Goal: Find specific page/section: Find specific page/section

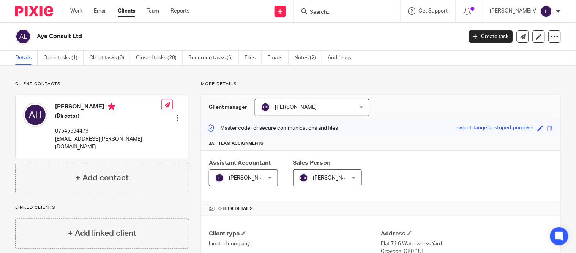
scroll to position [231, 0]
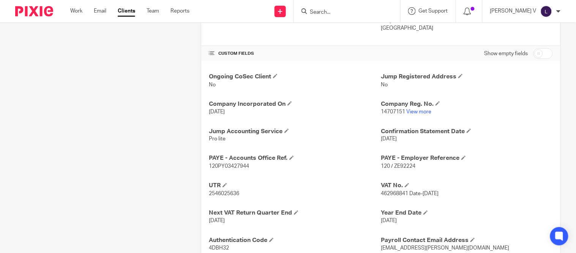
click at [329, 12] on input "Search" at bounding box center [343, 12] width 68 height 7
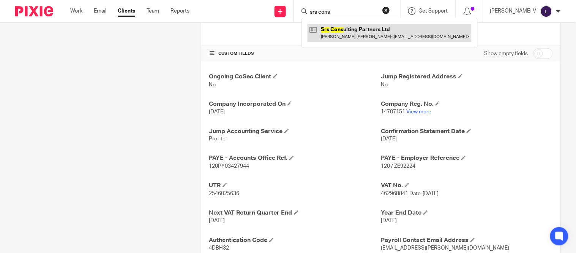
type input "srs cons"
click at [388, 35] on link at bounding box center [390, 32] width 164 height 17
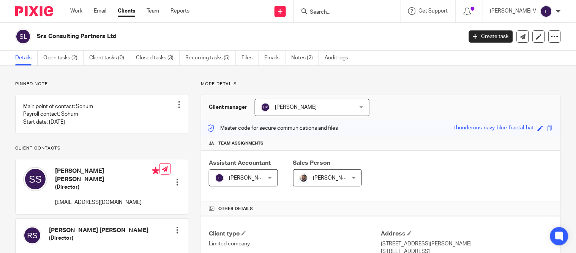
scroll to position [257, 0]
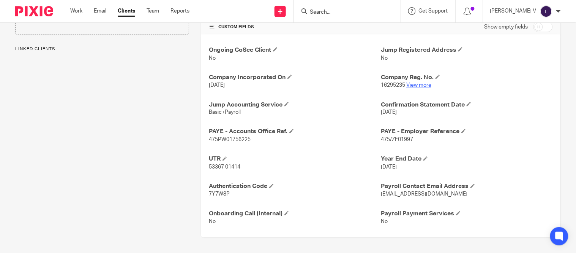
click at [409, 86] on link "View more" at bounding box center [419, 84] width 25 height 5
drag, startPoint x: 377, startPoint y: 142, endPoint x: 386, endPoint y: 140, distance: 8.6
click at [386, 140] on span "475/ZF01997" at bounding box center [397, 139] width 32 height 5
copy span "475"
drag, startPoint x: 389, startPoint y: 141, endPoint x: 410, endPoint y: 143, distance: 21.7
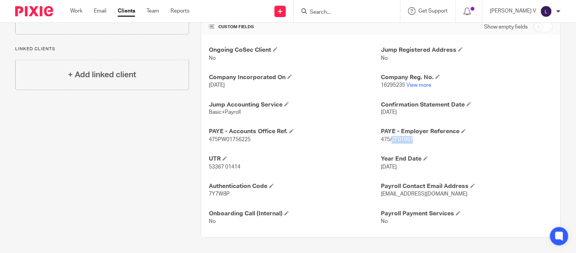
click at [410, 143] on p "475/ZF01997" at bounding box center [467, 140] width 172 height 8
copy span "ZF01997"
drag, startPoint x: 207, startPoint y: 138, endPoint x: 252, endPoint y: 139, distance: 44.8
click at [252, 139] on p "475PW01756225" at bounding box center [295, 140] width 172 height 8
copy span "475PW01756225"
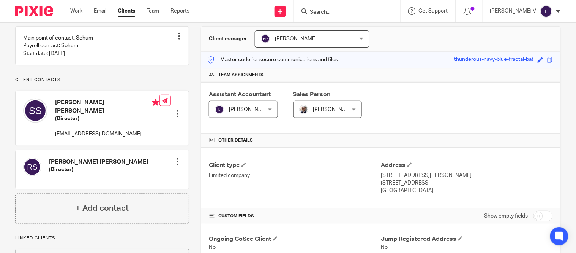
scroll to position [0, 0]
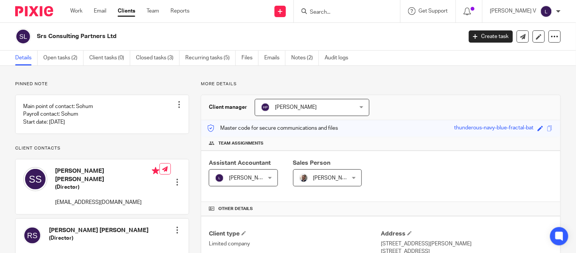
click at [332, 12] on input "Search" at bounding box center [343, 12] width 68 height 7
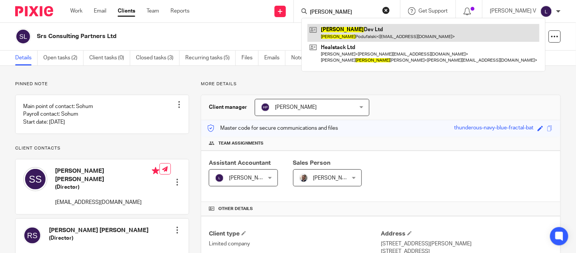
type input "karol"
click at [361, 33] on link at bounding box center [424, 32] width 232 height 17
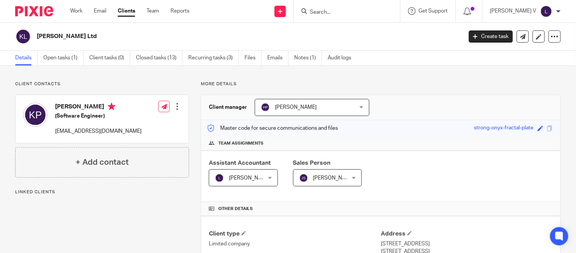
scroll to position [257, 0]
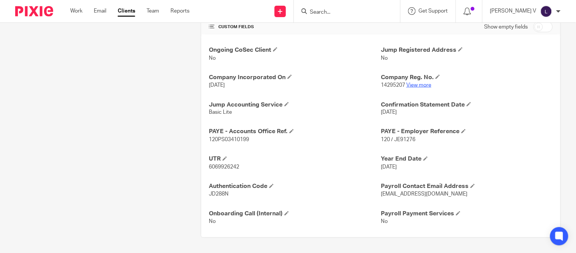
click at [411, 85] on link "View more" at bounding box center [419, 84] width 25 height 5
click at [327, 13] on input "Search" at bounding box center [343, 12] width 68 height 7
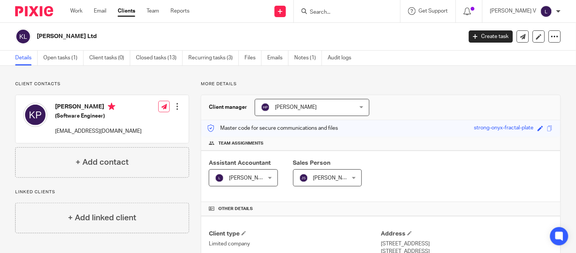
click at [334, 10] on input "Search" at bounding box center [343, 12] width 68 height 7
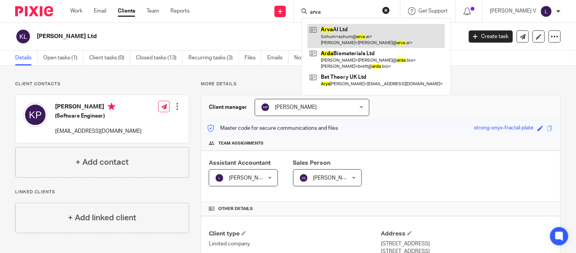
type input "arva"
click at [405, 35] on link at bounding box center [377, 36] width 138 height 24
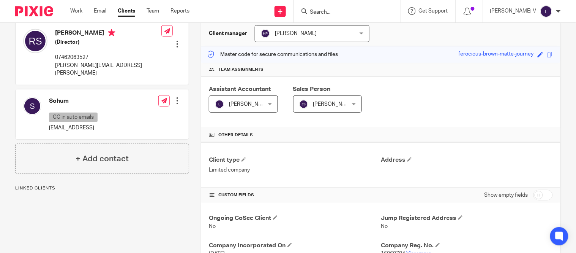
scroll to position [73, 0]
click at [548, 57] on span at bounding box center [551, 55] width 6 height 6
click at [331, 13] on input "Search" at bounding box center [343, 12] width 68 height 7
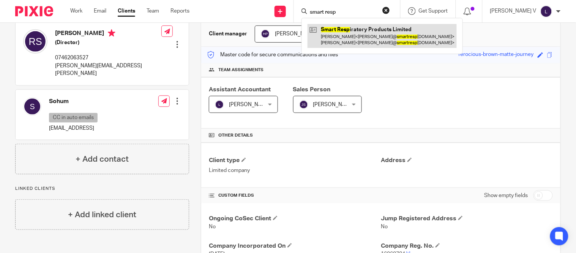
type input "smart resp"
click at [367, 39] on link at bounding box center [382, 36] width 149 height 24
